Goal: Find specific page/section: Find specific page/section

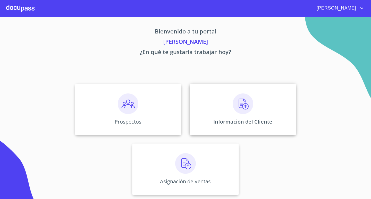
click at [222, 114] on div "Información del Cliente" at bounding box center [243, 110] width 106 height 52
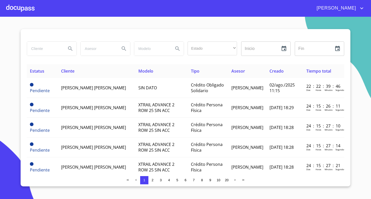
click at [22, 7] on div at bounding box center [20, 8] width 28 height 16
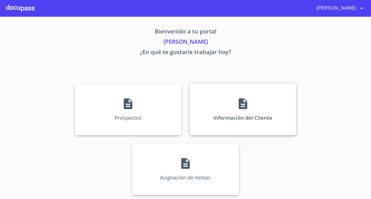
click at [228, 102] on div "Información del Cliente" at bounding box center [243, 110] width 106 height 52
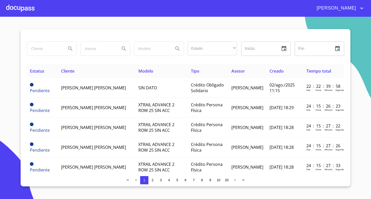
click at [58, 52] on input "search" at bounding box center [44, 49] width 35 height 14
type input "[PERSON_NAME]"
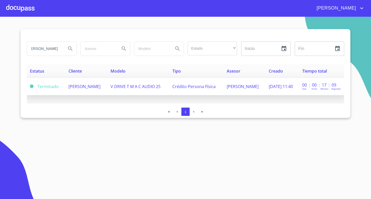
click at [136, 89] on td "V DRIVE T M A C AUDIO 25" at bounding box center [138, 86] width 62 height 17
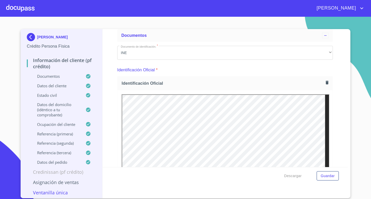
scroll to position [77, 0]
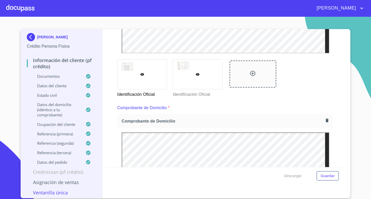
click at [198, 81] on div at bounding box center [197, 75] width 49 height 30
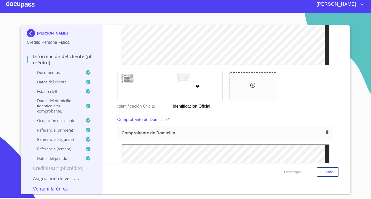
scroll to position [242, 0]
click at [151, 88] on div at bounding box center [141, 86] width 49 height 30
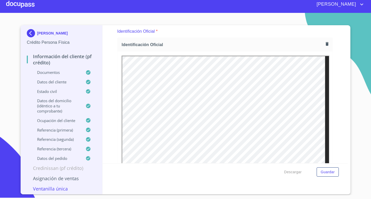
scroll to position [0, 0]
click at [326, 44] on icon "button" at bounding box center [327, 44] width 3 height 4
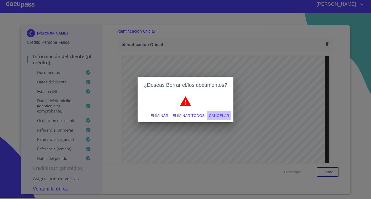
click at [221, 117] on span "Cancelar" at bounding box center [219, 116] width 20 height 6
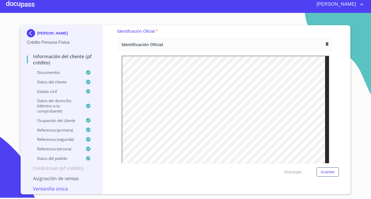
click at [30, 34] on img at bounding box center [32, 33] width 10 height 8
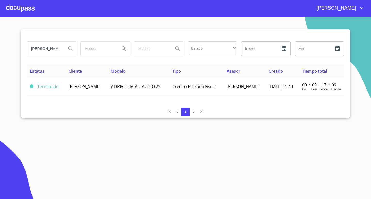
drag, startPoint x: 49, startPoint y: 48, endPoint x: 27, endPoint y: 50, distance: 22.7
click at [27, 50] on div "[PERSON_NAME]" at bounding box center [52, 48] width 54 height 19
click at [99, 49] on input "search" at bounding box center [98, 49] width 35 height 14
click at [16, 6] on div at bounding box center [20, 8] width 28 height 16
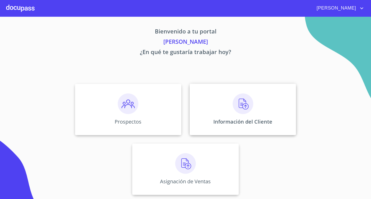
click at [226, 123] on p "Información del Cliente" at bounding box center [242, 121] width 59 height 7
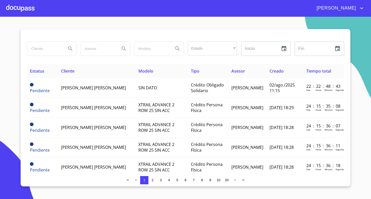
click at [47, 49] on input "search" at bounding box center [44, 49] width 35 height 14
type input "ESMERALDA"
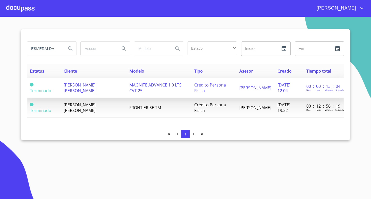
click at [101, 89] on td "[PERSON_NAME] [PERSON_NAME]" at bounding box center [94, 88] width 66 height 20
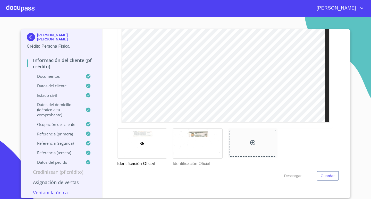
scroll to position [145, 0]
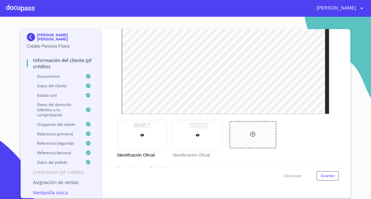
click at [209, 137] on div at bounding box center [197, 135] width 49 height 30
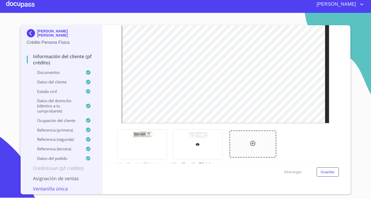
scroll to position [139, 0]
